Goal: Transaction & Acquisition: Purchase product/service

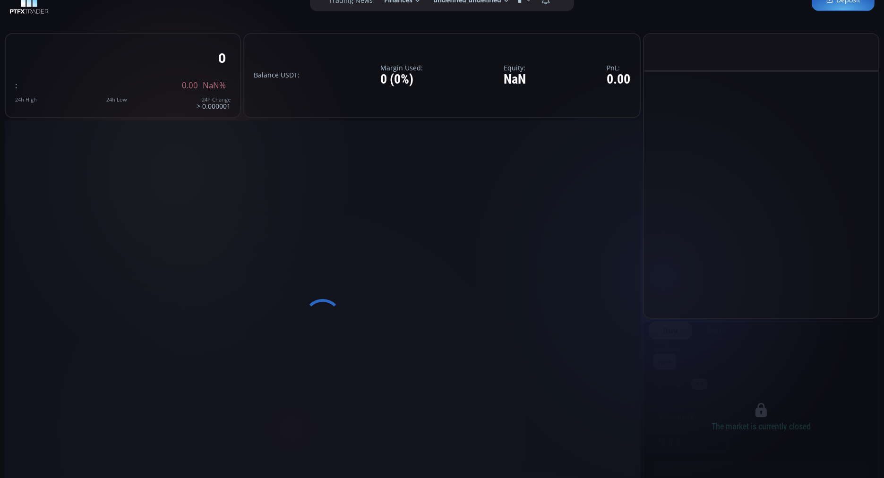
scroll to position [29, 0]
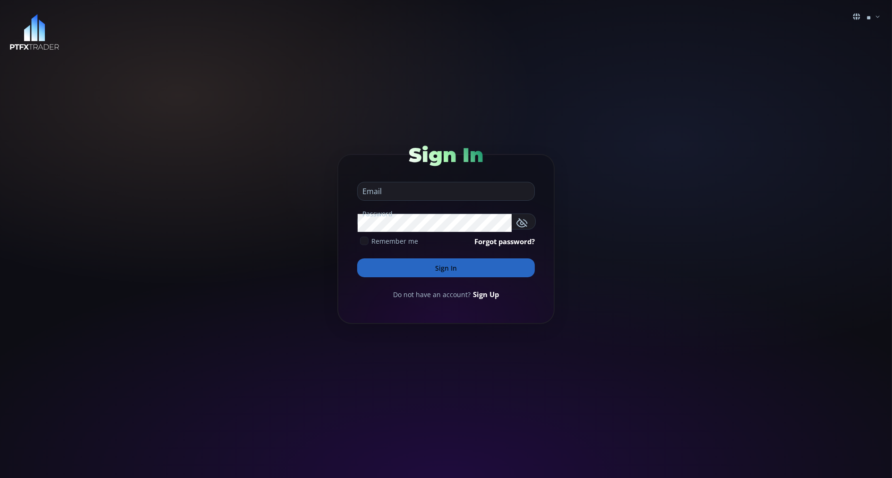
type input "**********"
click at [368, 265] on button "Sign In" at bounding box center [446, 267] width 178 height 19
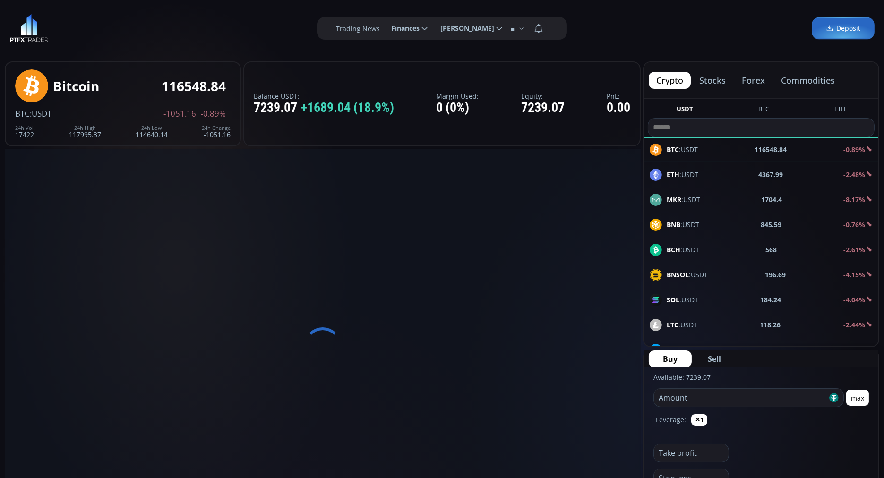
scroll to position [128, 0]
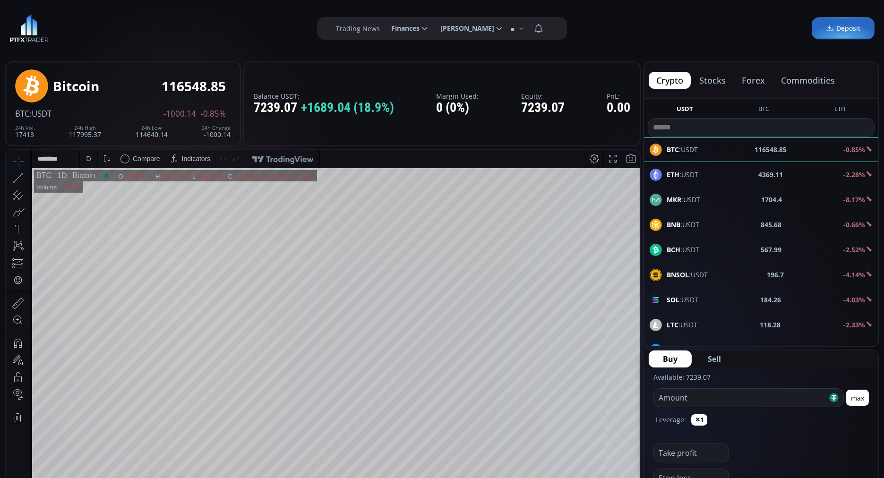
click at [822, 82] on button "commodities" at bounding box center [807, 80] width 69 height 17
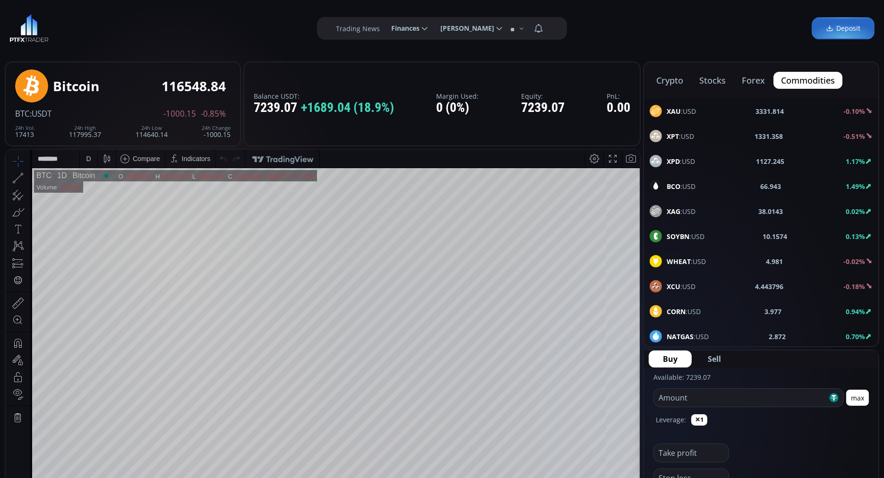
click at [822, 82] on button "commodities" at bounding box center [807, 80] width 69 height 17
click at [702, 185] on div "BCO :USD 66.943 1.49%" at bounding box center [760, 186] width 223 height 12
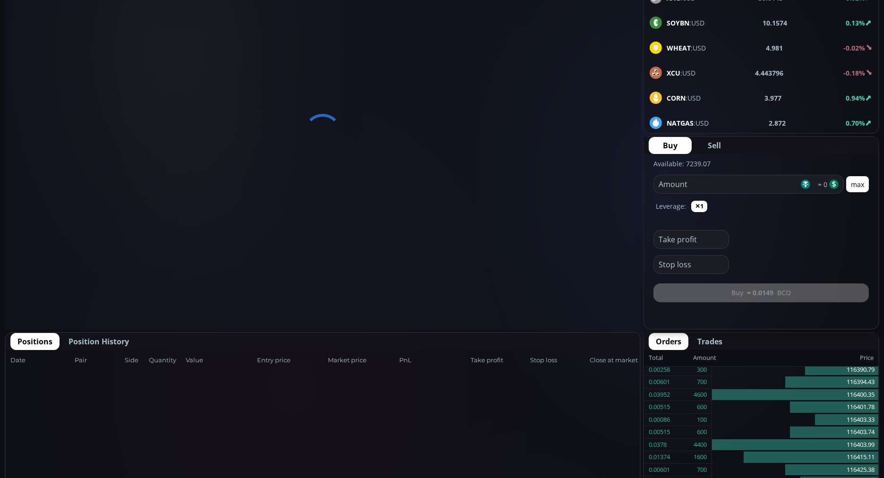
scroll to position [216, 0]
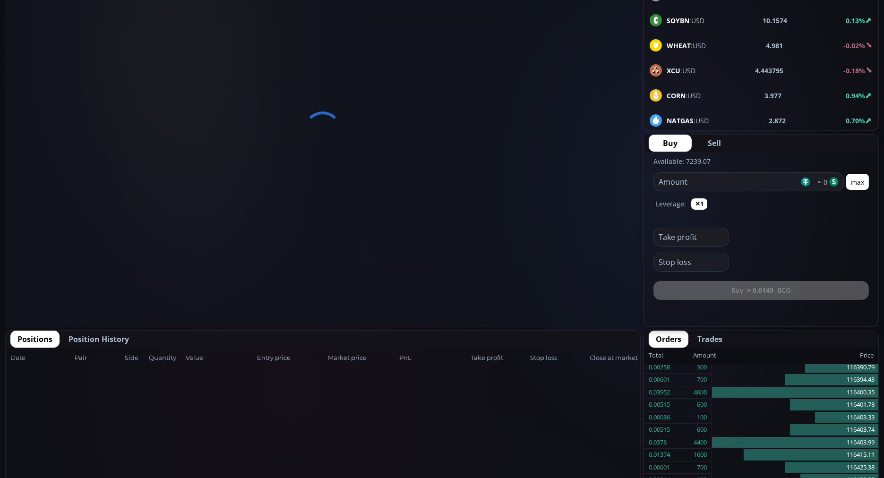
click at [113, 338] on span "Position History" at bounding box center [98, 338] width 60 height 11
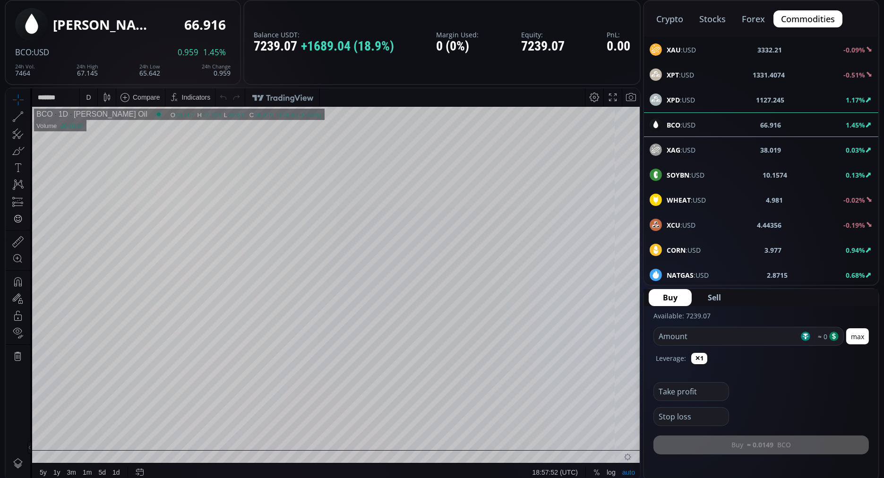
scroll to position [0, 0]
